Goal: Find specific page/section: Find specific page/section

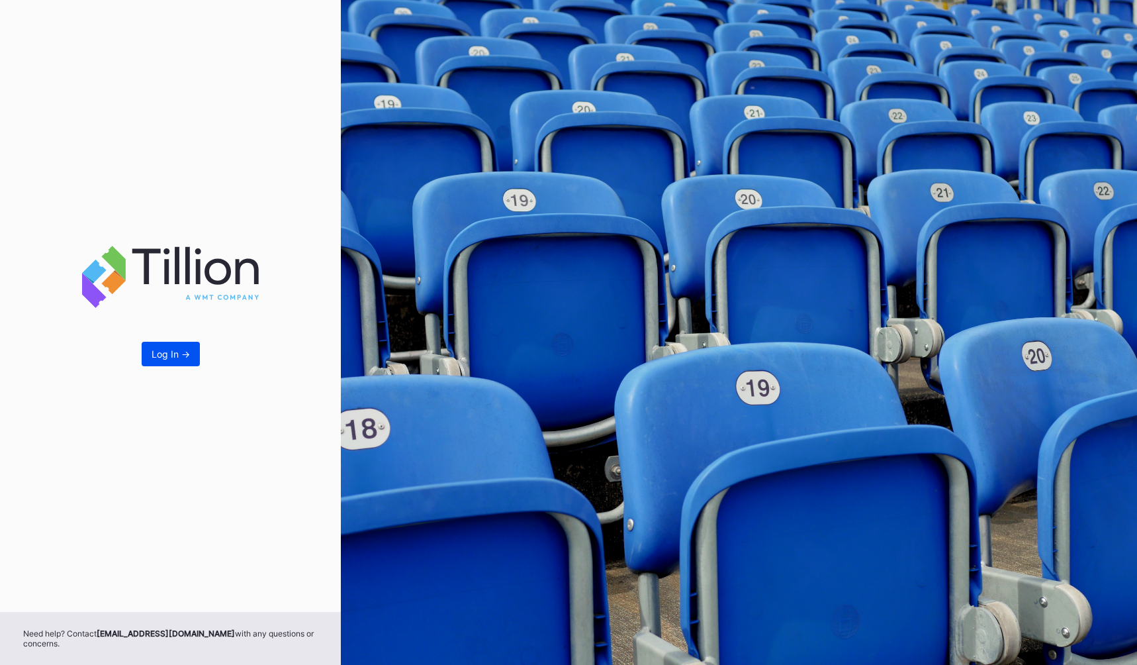
click at [169, 361] on button "Log In ->" at bounding box center [171, 354] width 58 height 24
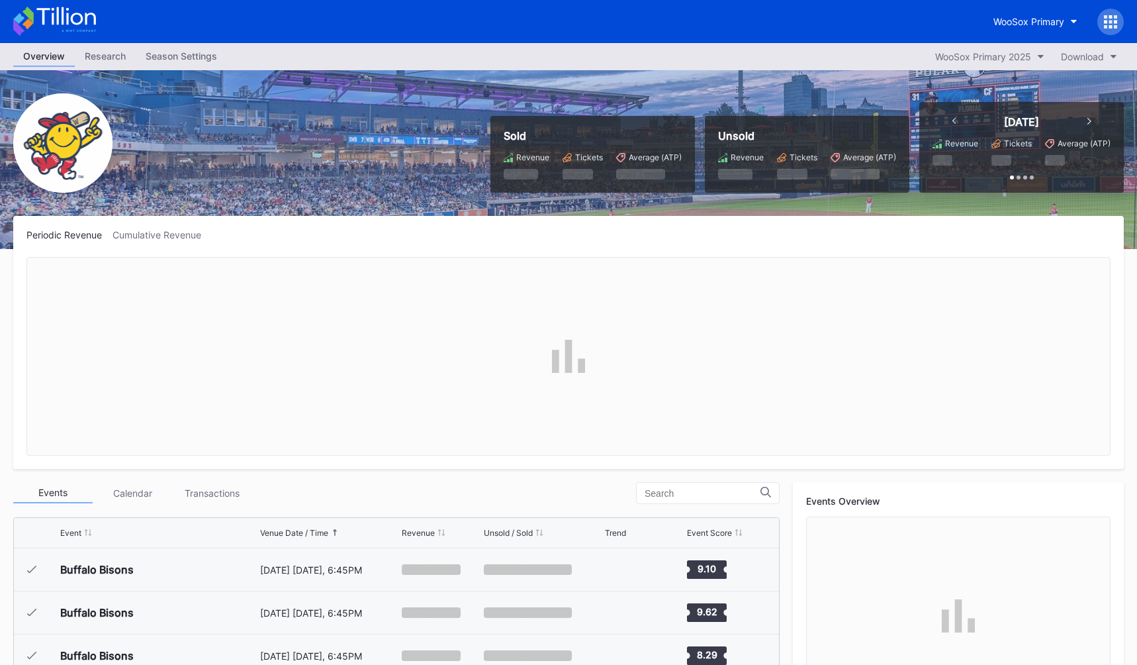
scroll to position [1291, 0]
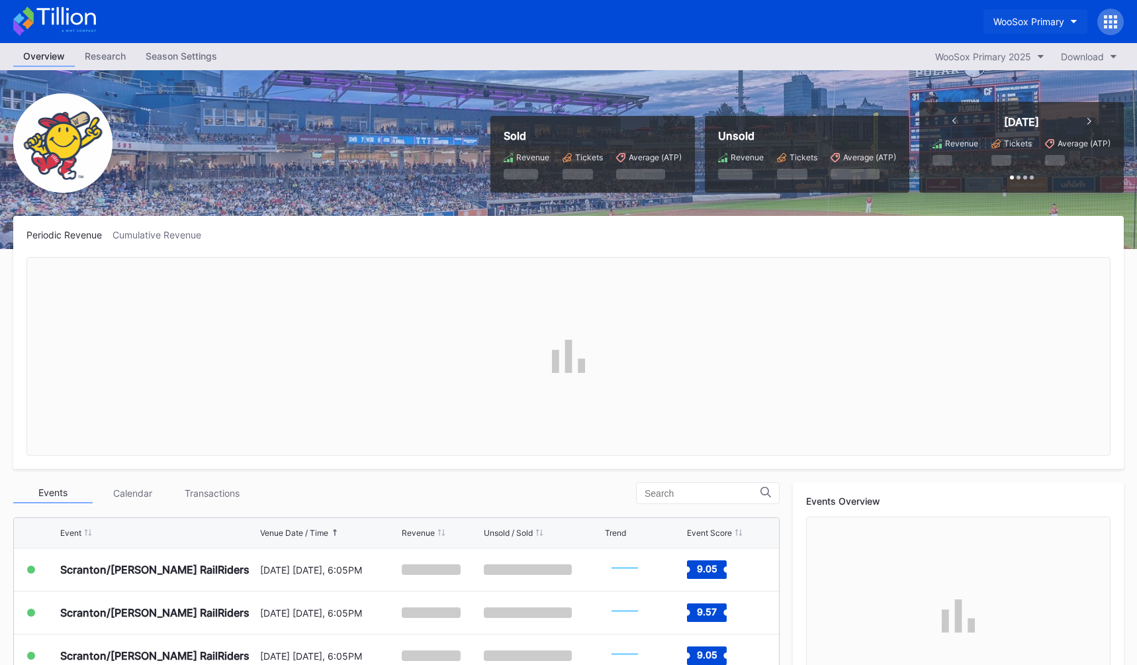
click at [1020, 24] on div "WooSox Primary" at bounding box center [1029, 21] width 71 height 11
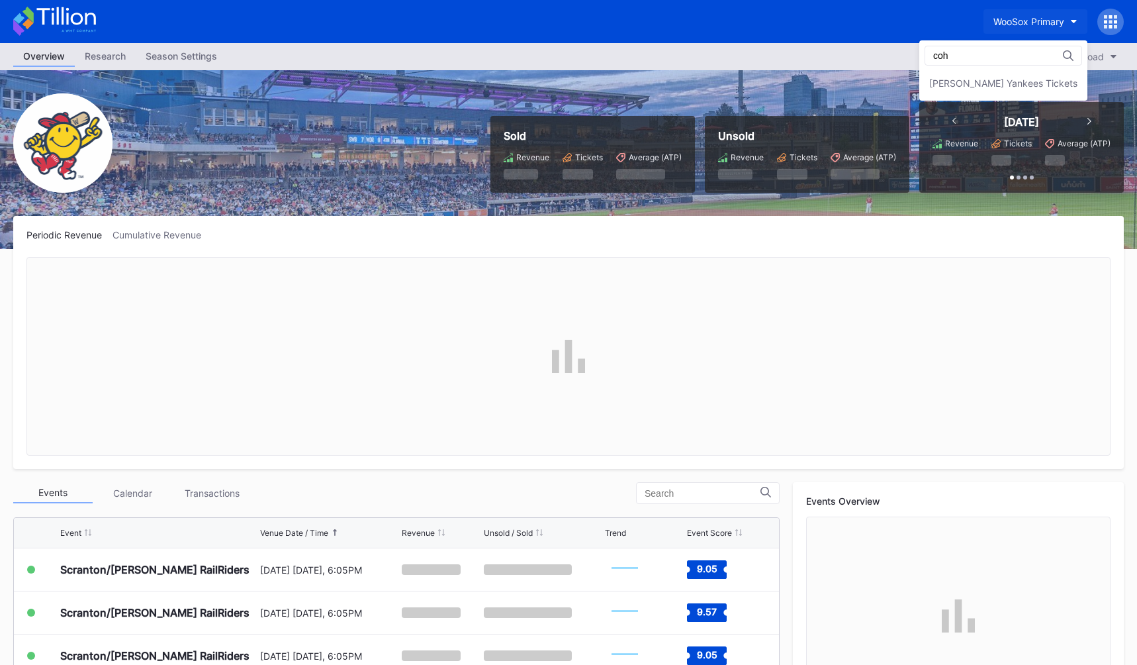
scroll to position [0, 0]
type input "coh"
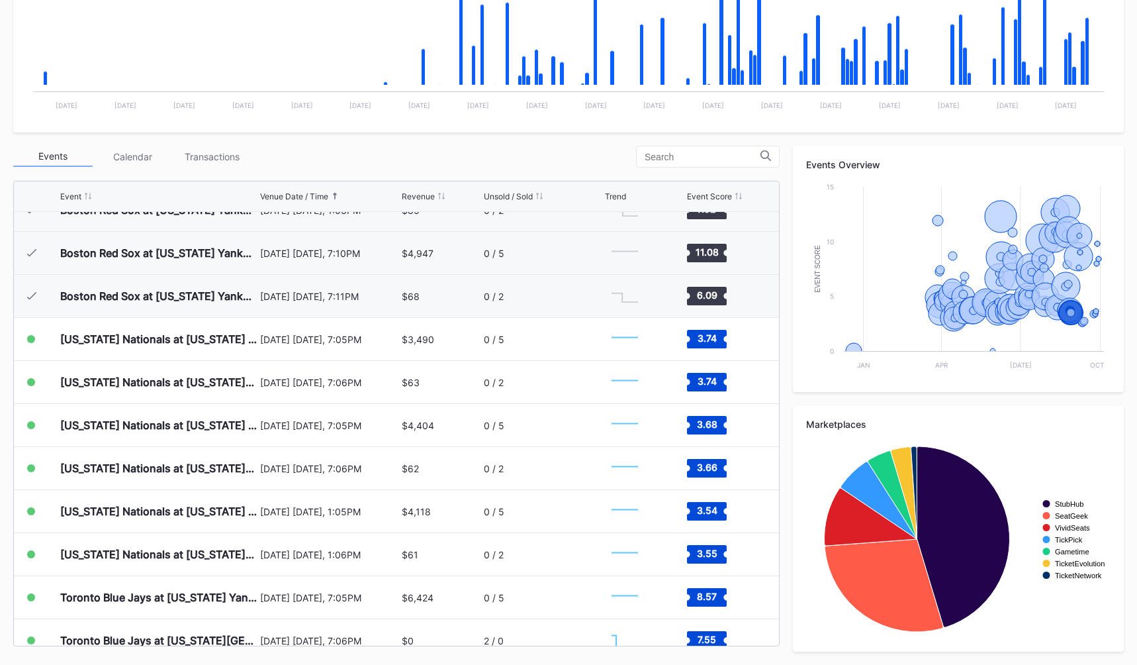
scroll to position [4908, 0]
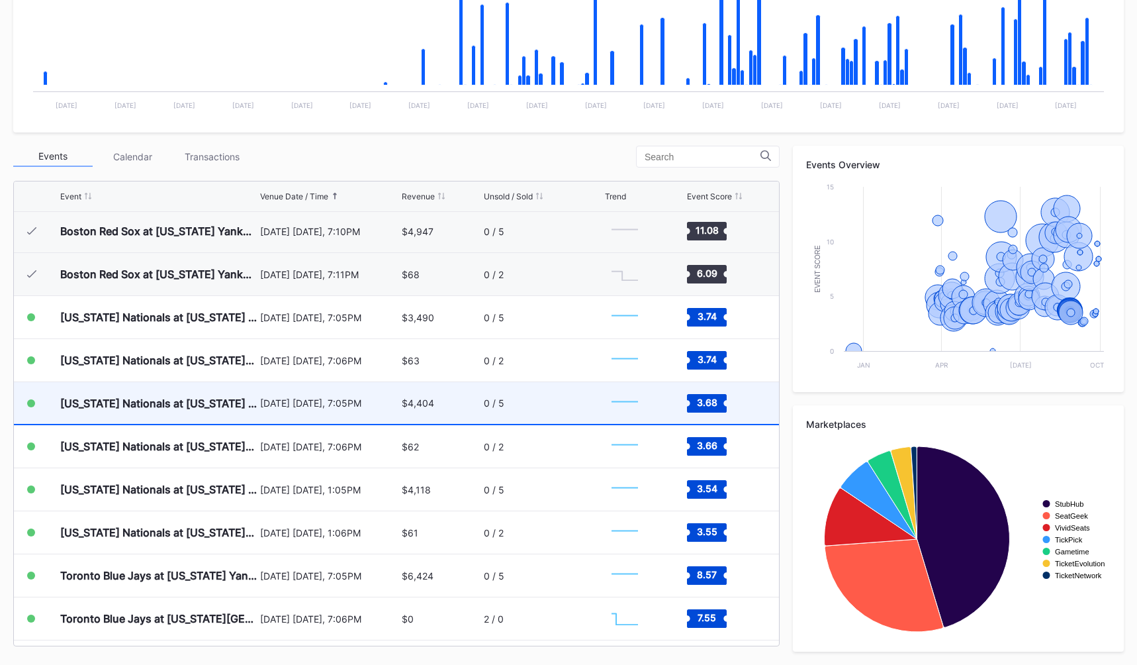
click at [322, 400] on div "[DATE] [DATE], 7:05PM" at bounding box center [329, 402] width 138 height 11
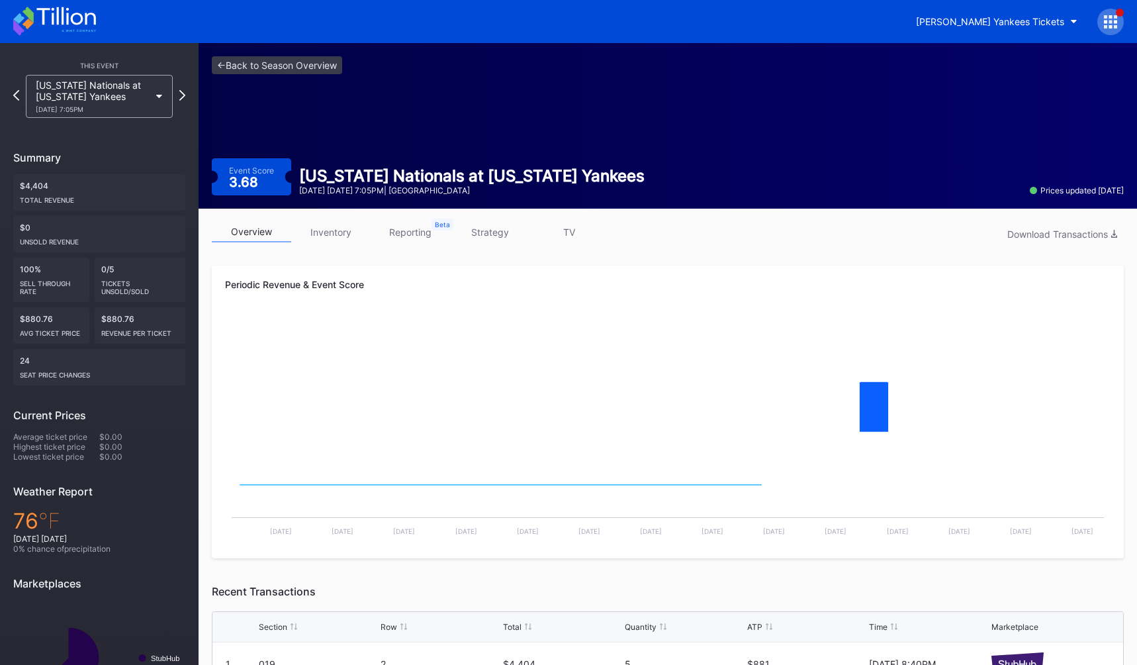
click at [477, 235] on link "strategy" at bounding box center [489, 232] width 79 height 21
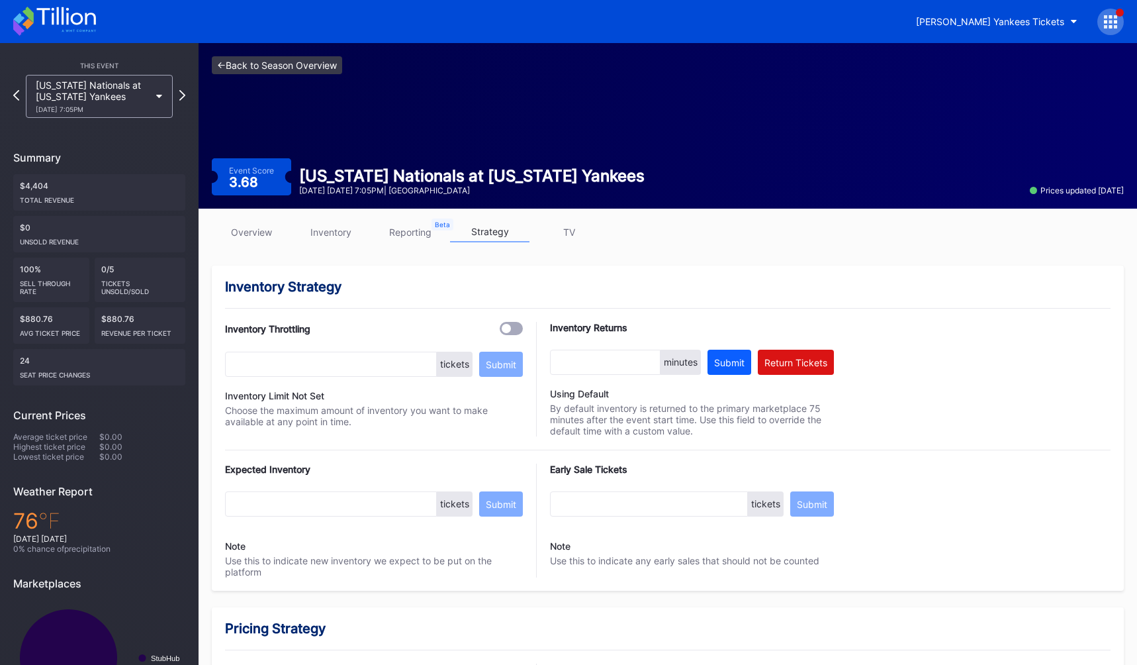
click at [313, 66] on link "<- Back to Season Overview" at bounding box center [277, 65] width 130 height 18
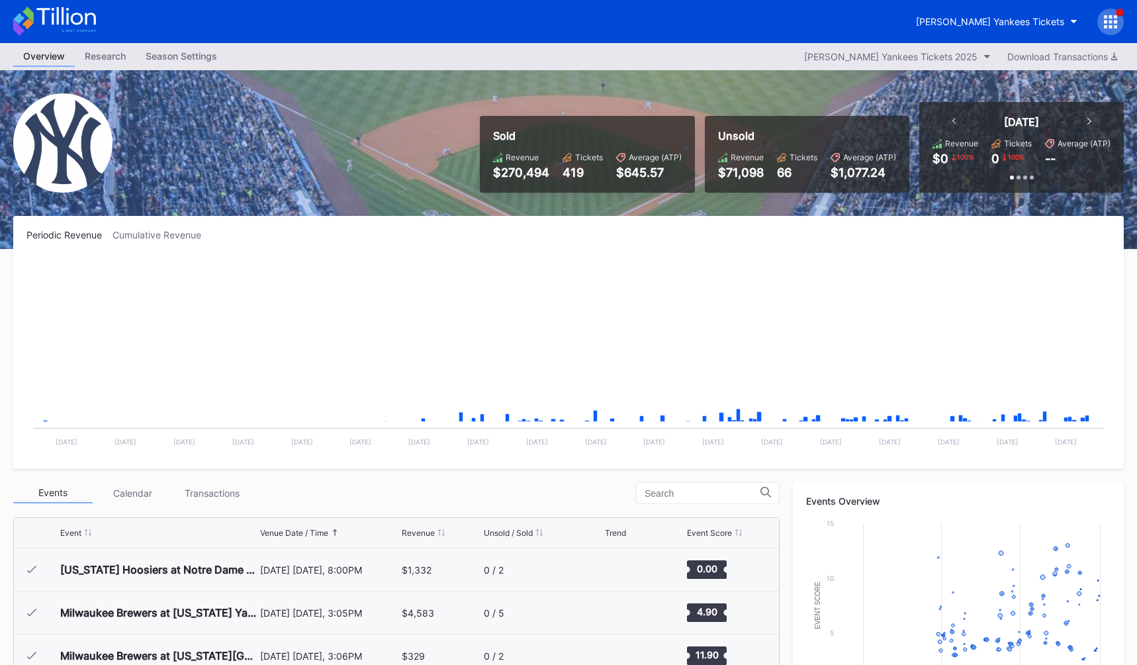
scroll to position [4992, 0]
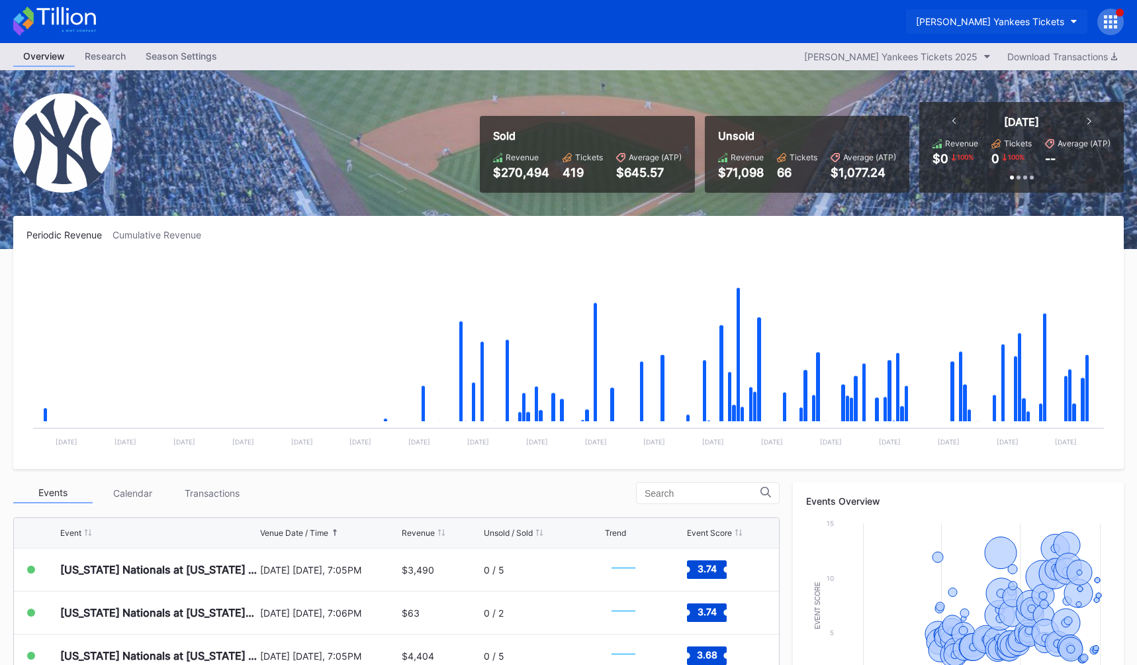
click at [1047, 19] on div "[PERSON_NAME] Yankees Tickets" at bounding box center [990, 21] width 148 height 11
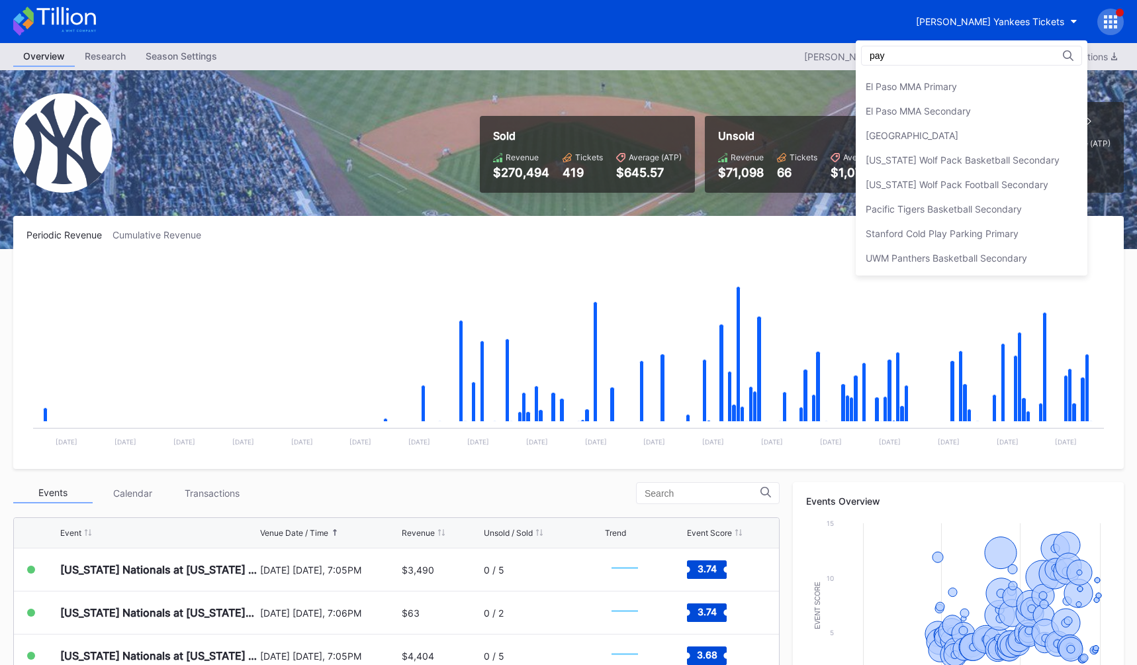
scroll to position [0, 0]
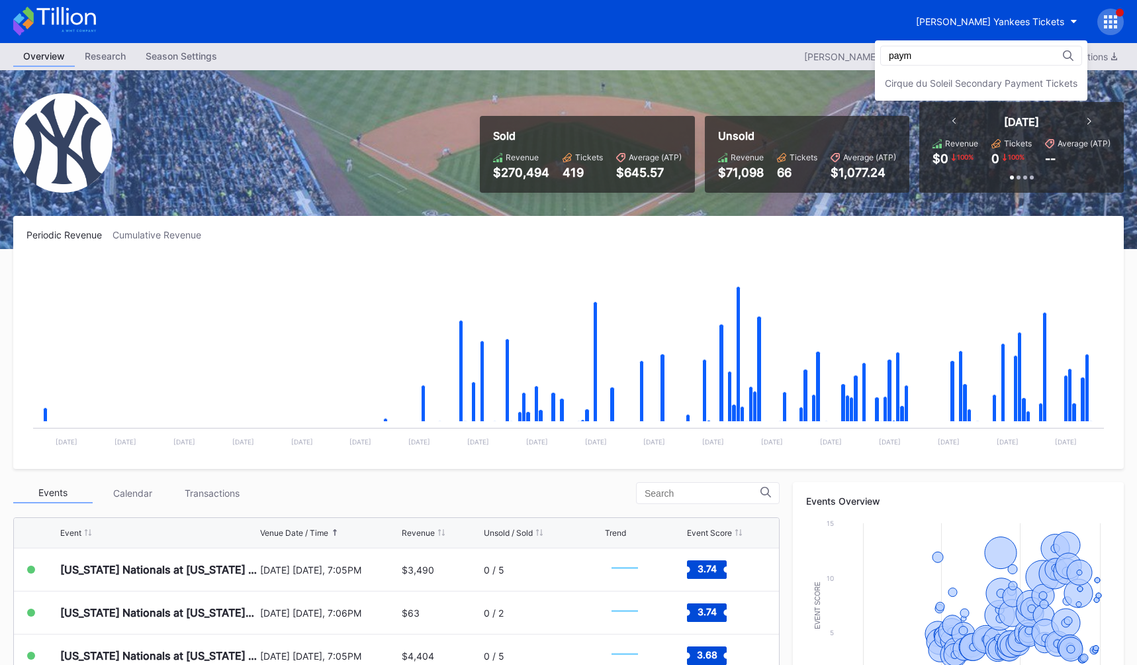
type input "paym"
click at [1000, 69] on div "paym Cirque du Soleil Secondary Payment Tickets" at bounding box center [981, 70] width 213 height 60
click at [1001, 81] on div "Cirque du Soleil Secondary Payment Tickets" at bounding box center [981, 82] width 193 height 11
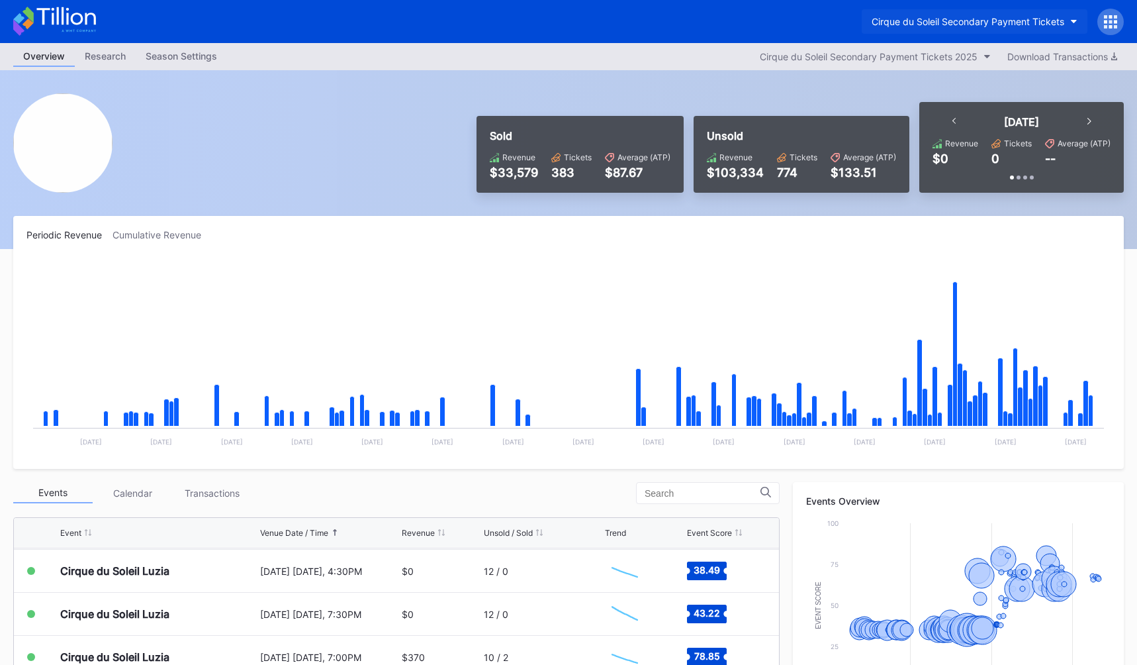
click at [973, 19] on div "Cirque du Soleil Secondary Payment Tickets" at bounding box center [968, 21] width 193 height 11
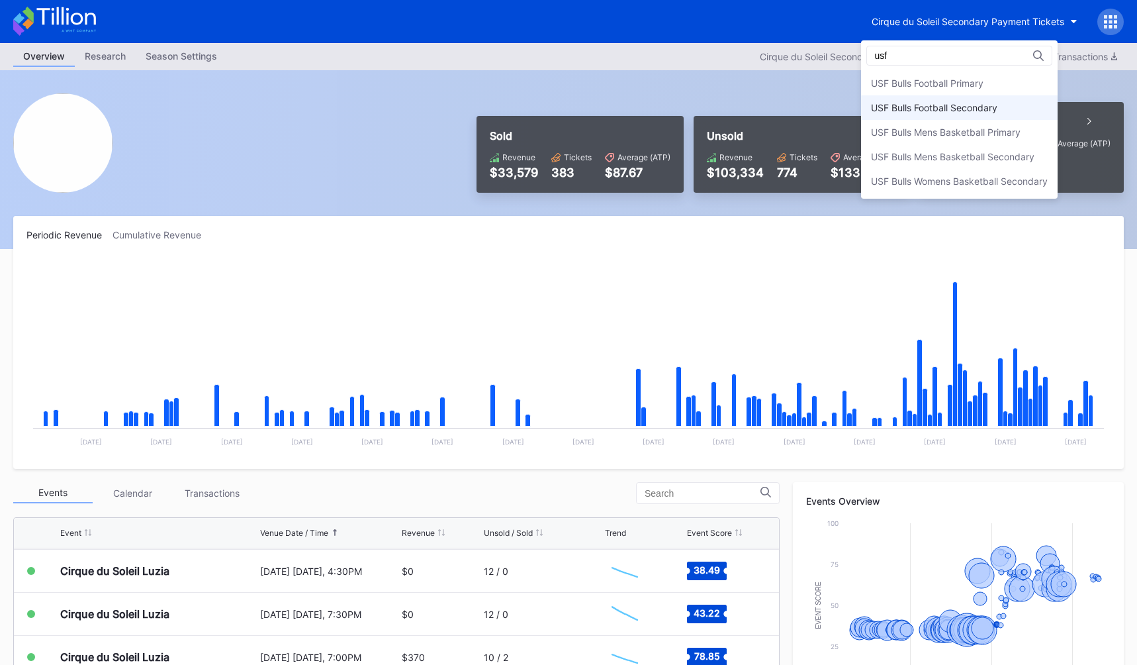
type input "usf"
click at [1002, 102] on div "USF Bulls Football Secondary" at bounding box center [959, 107] width 197 height 24
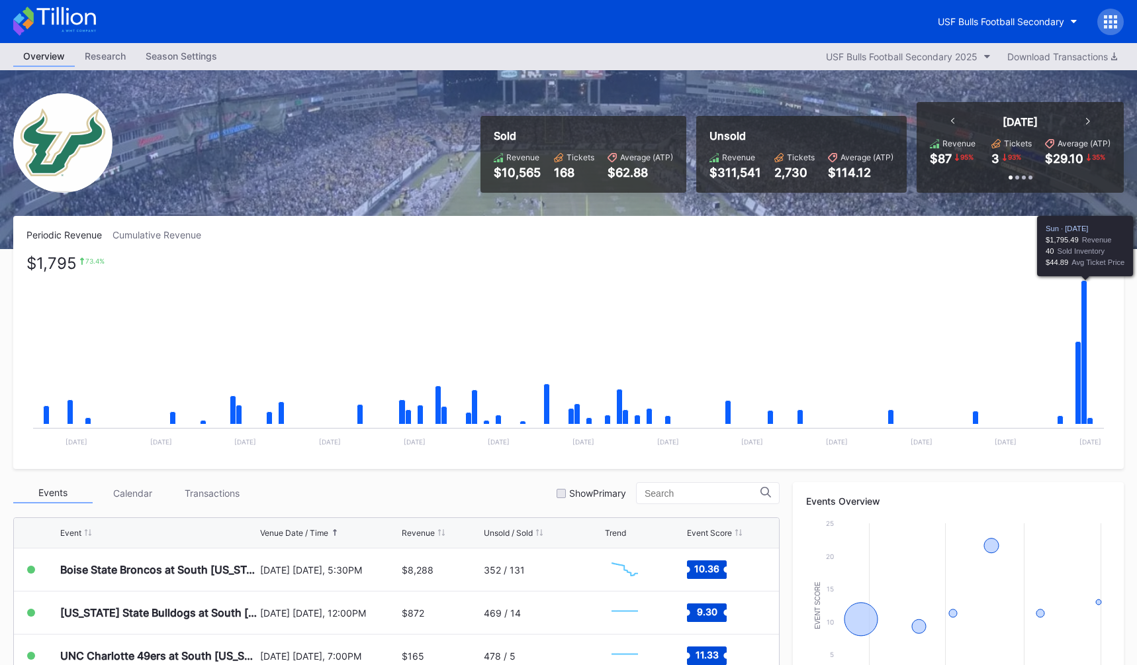
click at [1086, 371] on icon "Chart title" at bounding box center [1085, 353] width 6 height 144
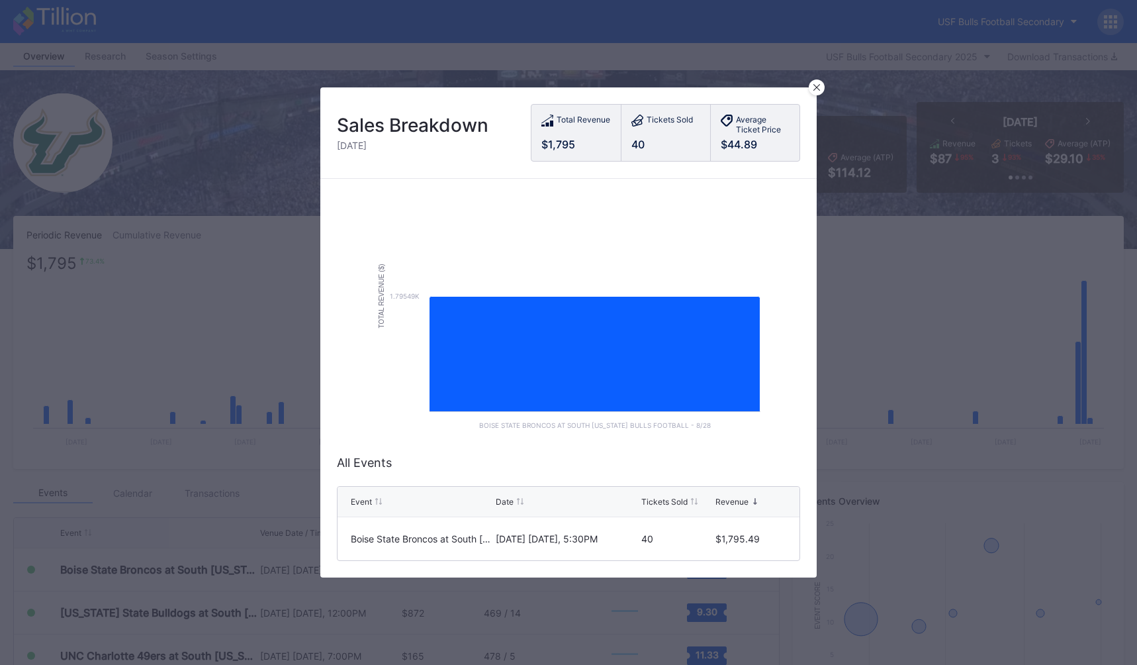
scroll to position [11, 0]
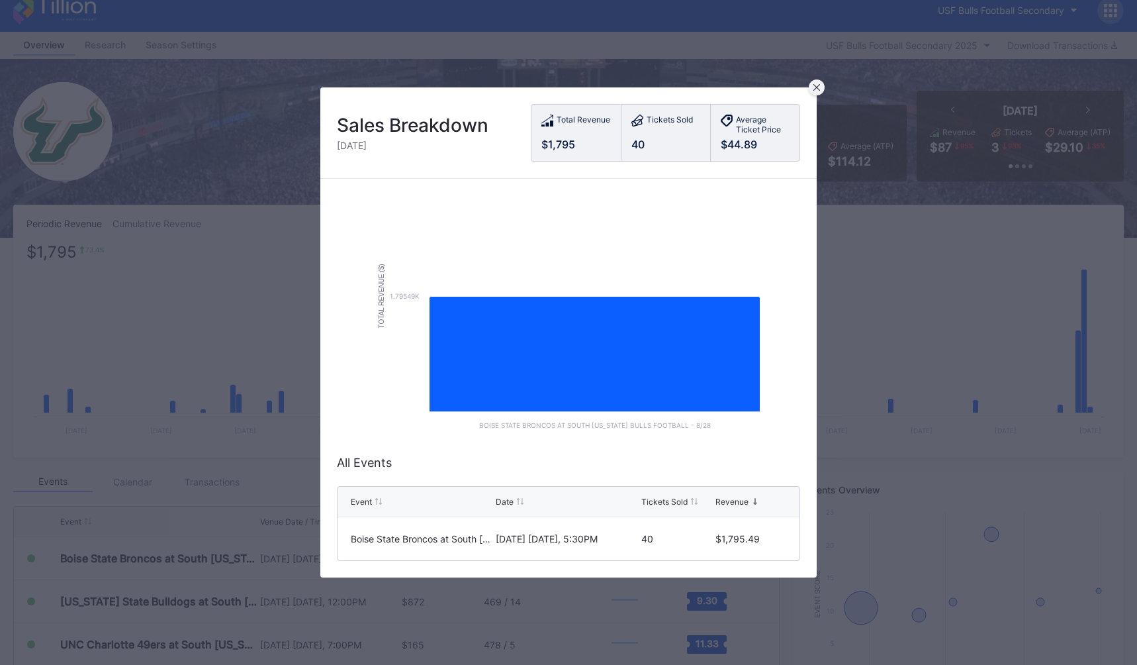
click at [815, 93] on div at bounding box center [817, 87] width 16 height 16
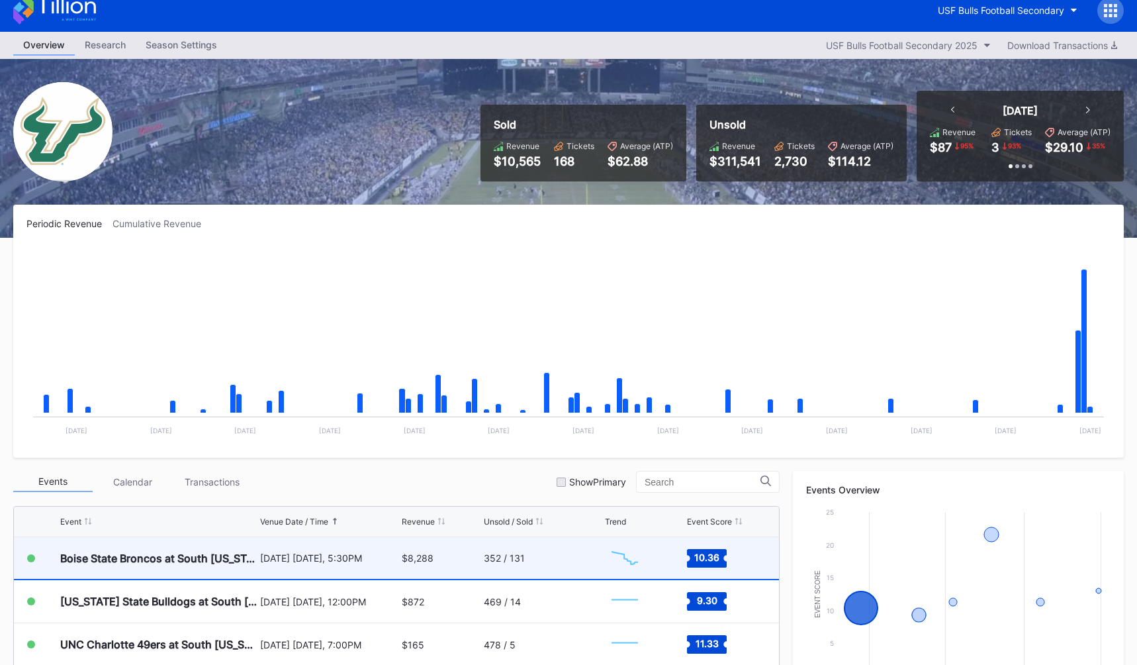
click at [448, 554] on div "$8,288" at bounding box center [441, 558] width 79 height 42
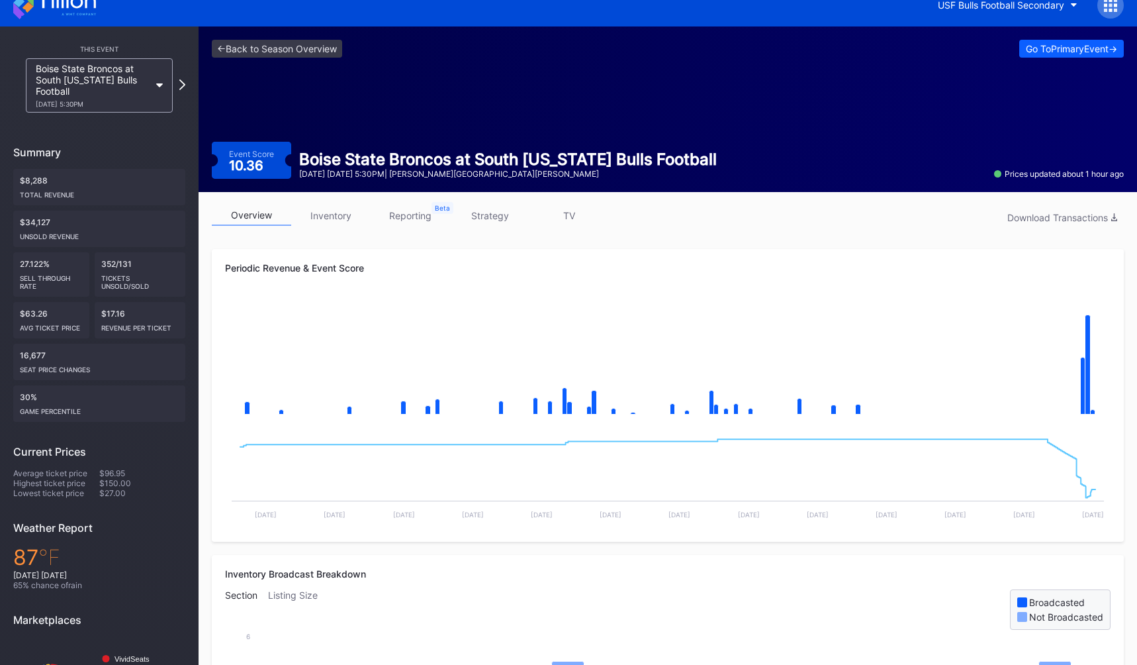
scroll to position [21, 0]
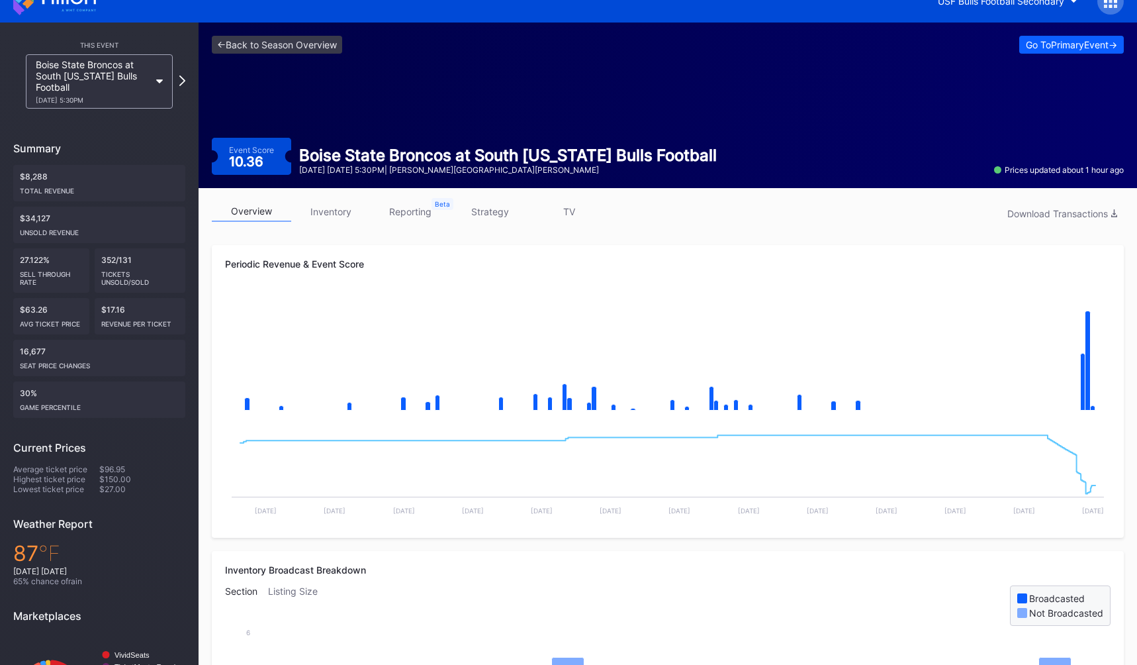
click at [517, 209] on link "strategy" at bounding box center [489, 211] width 79 height 21
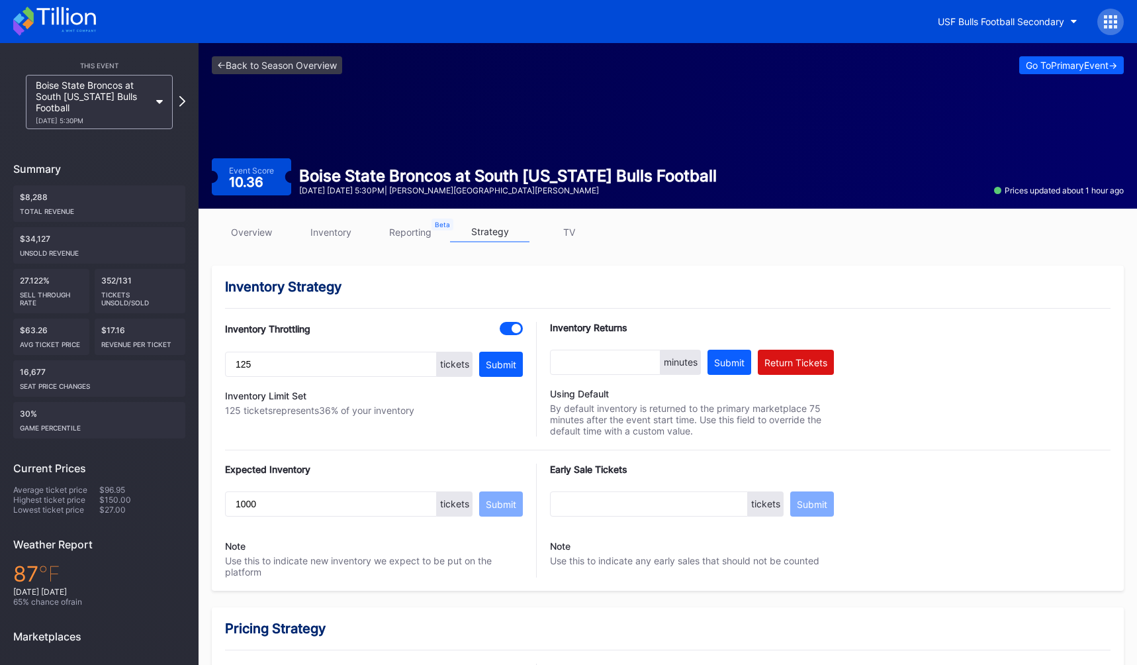
click at [258, 225] on link "overview" at bounding box center [251, 232] width 79 height 21
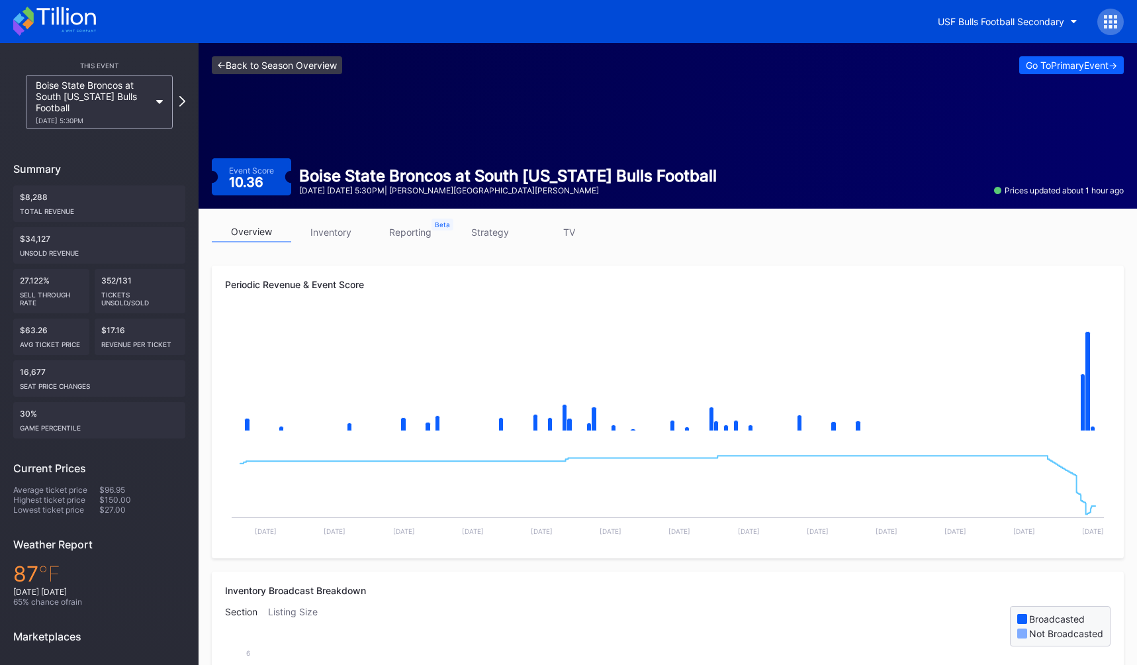
click at [263, 65] on link "<- Back to Season Overview" at bounding box center [277, 65] width 130 height 18
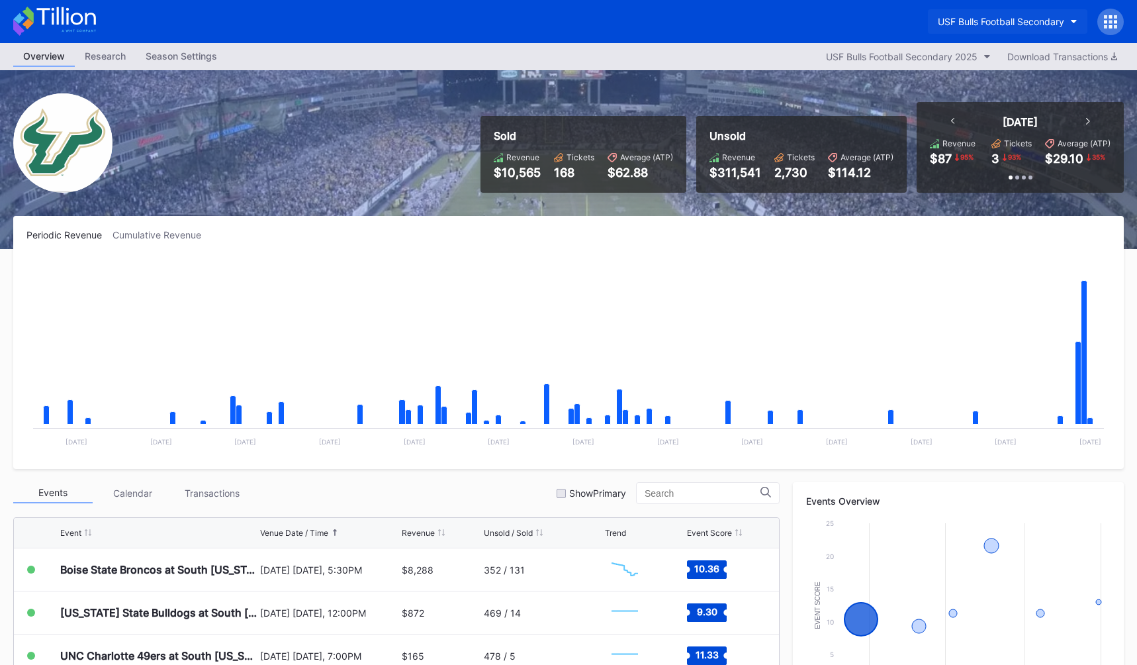
click at [993, 23] on div "USF Bulls Football Secondary" at bounding box center [1001, 21] width 126 height 11
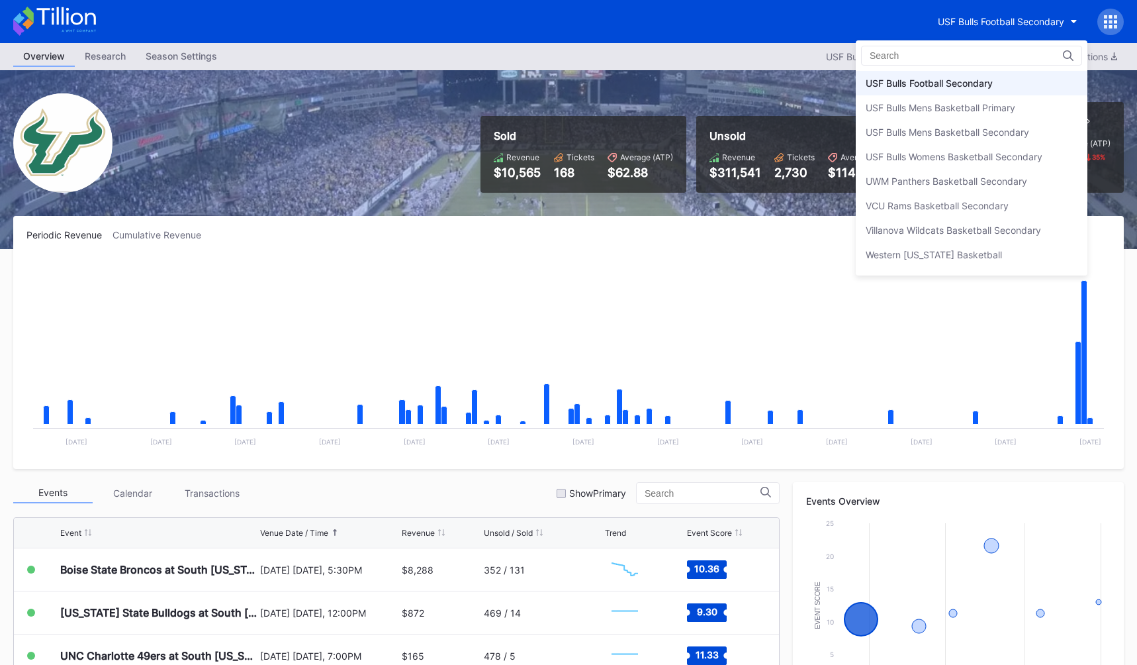
scroll to position [4372, 0]
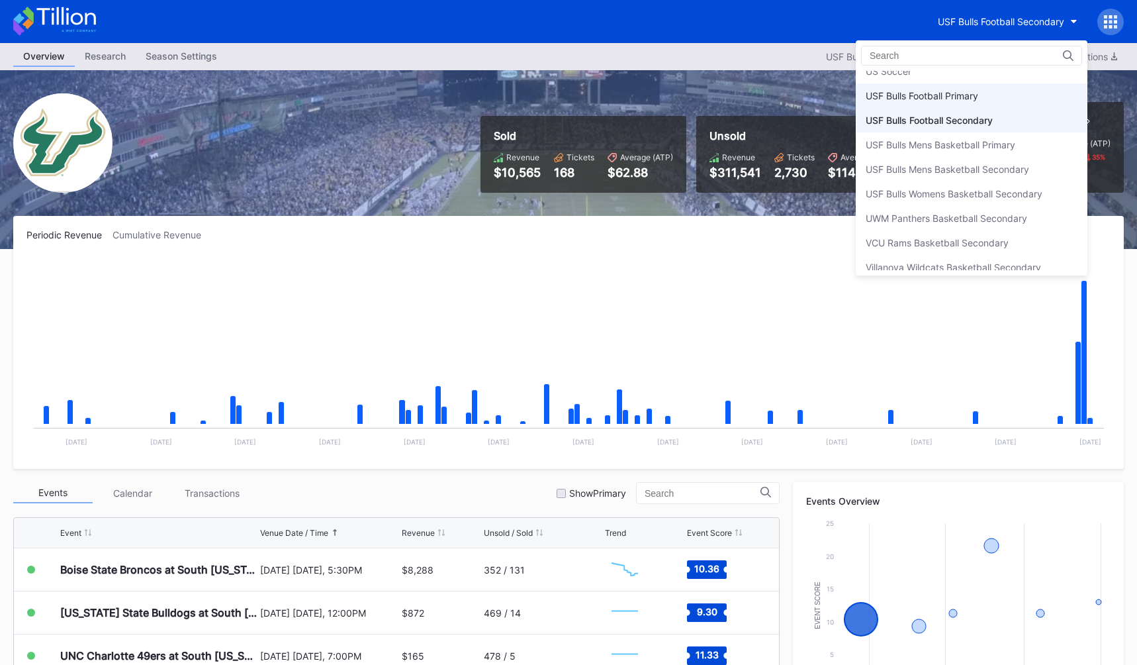
click at [923, 91] on div "USF Bulls Football Primary" at bounding box center [922, 95] width 113 height 11
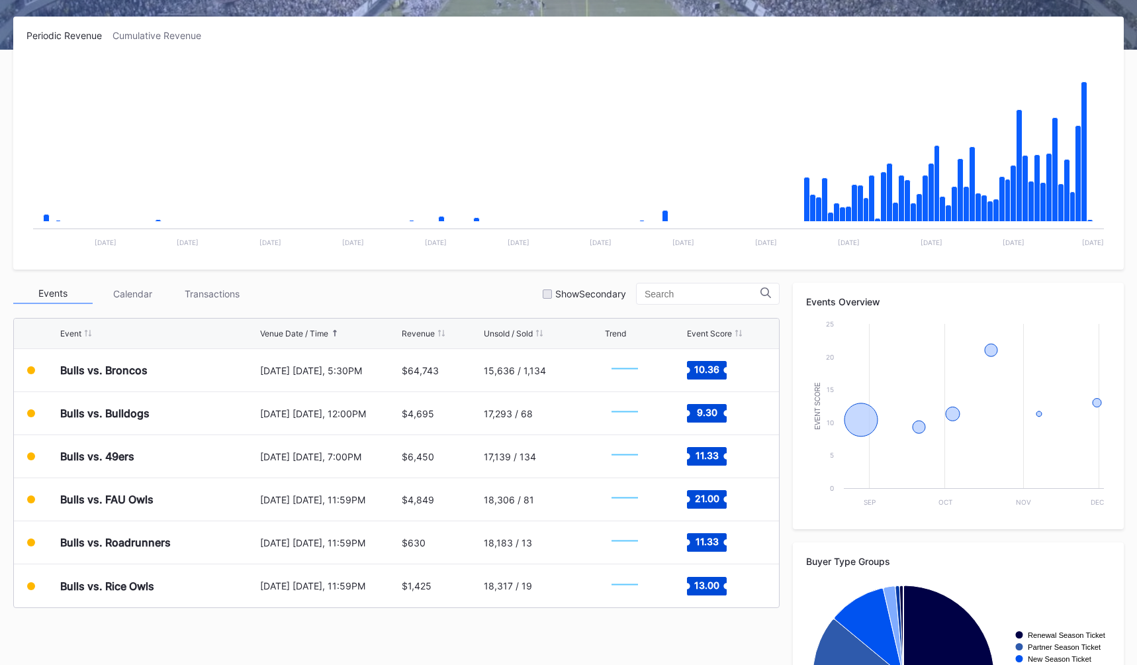
scroll to position [212, 0]
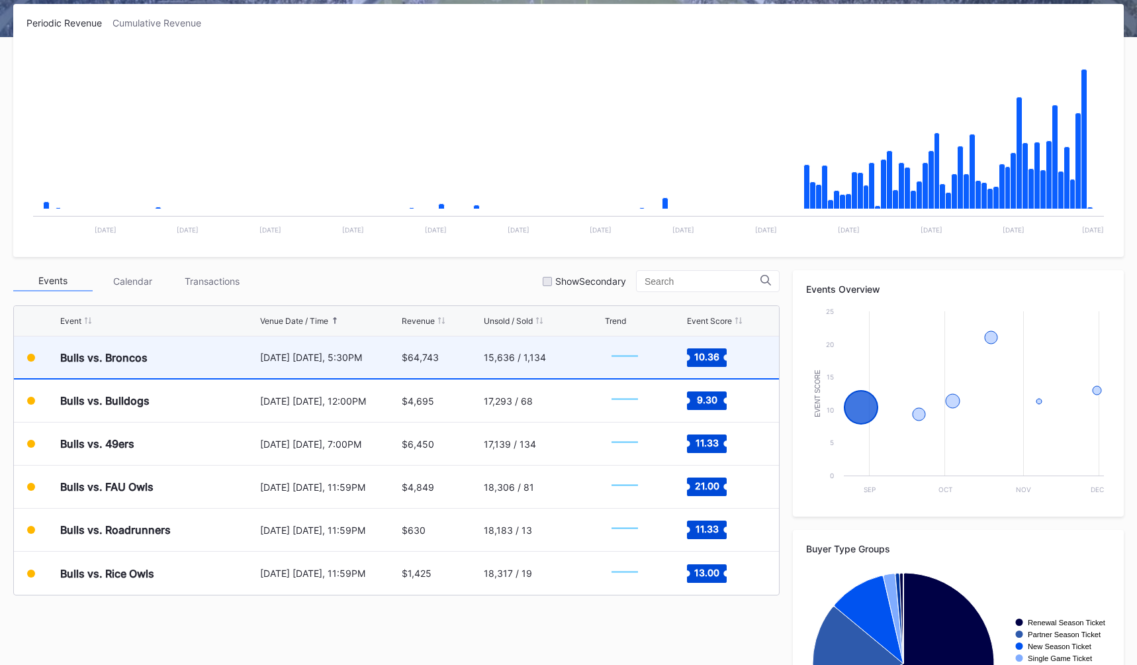
click at [381, 353] on div "[DATE] [DATE], 5:30PM" at bounding box center [329, 357] width 138 height 11
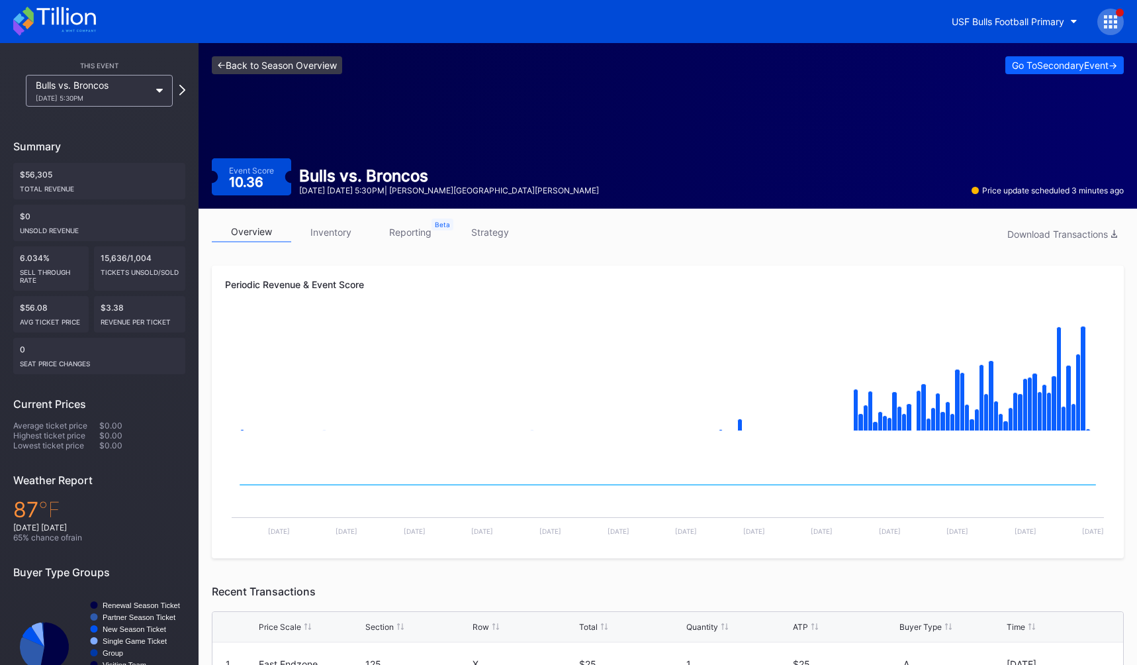
click at [272, 70] on link "<- Back to Season Overview" at bounding box center [277, 65] width 130 height 18
